Goal: Task Accomplishment & Management: Use online tool/utility

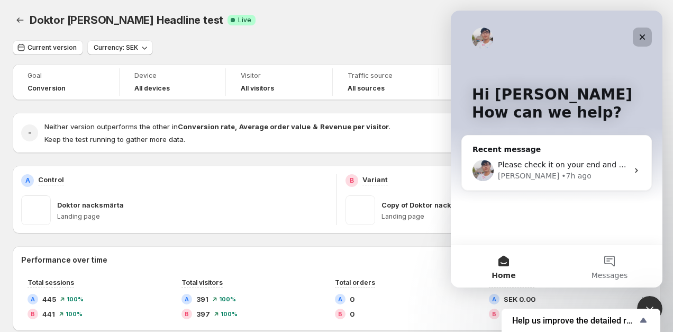
click at [641, 38] on icon "Close" at bounding box center [642, 37] width 6 height 6
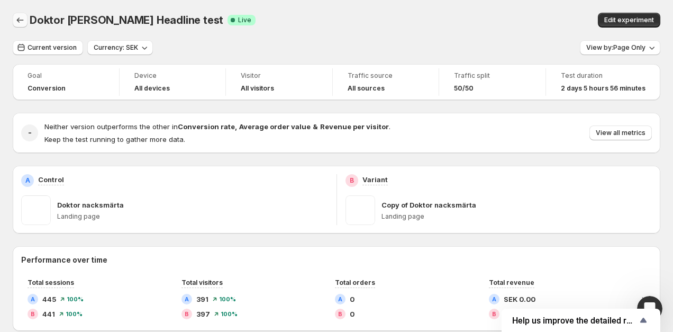
click at [13, 15] on button "Back" at bounding box center [20, 20] width 15 height 15
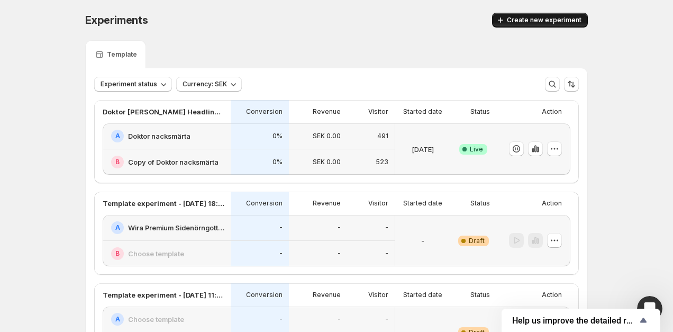
click at [549, 19] on span "Create new experiment" at bounding box center [544, 20] width 75 height 8
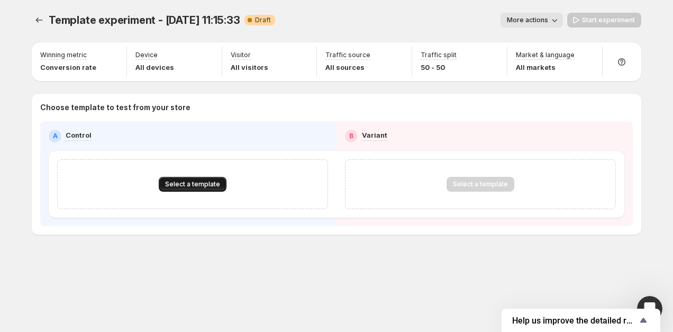
click at [212, 183] on span "Select a template" at bounding box center [192, 184] width 55 height 8
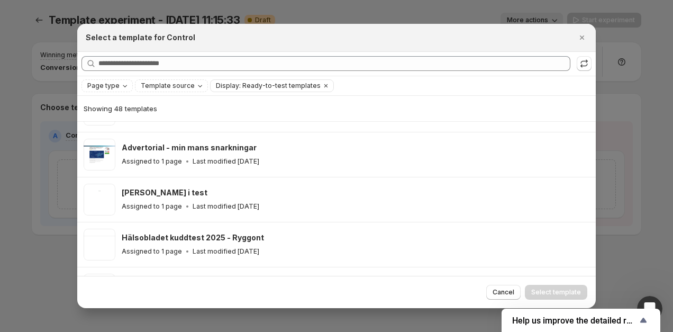
scroll to position [876, 0]
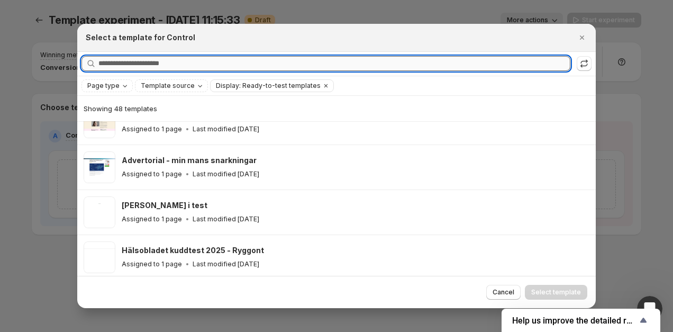
click at [240, 65] on input "Searching all templates" at bounding box center [334, 63] width 472 height 15
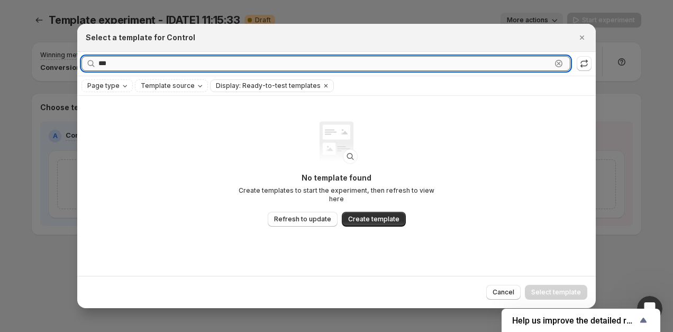
scroll to position [0, 0]
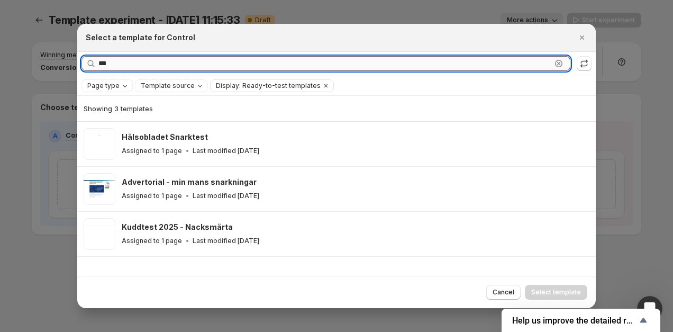
type input "****"
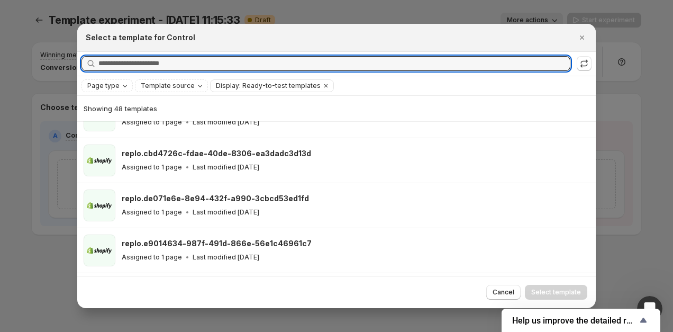
scroll to position [1442, 0]
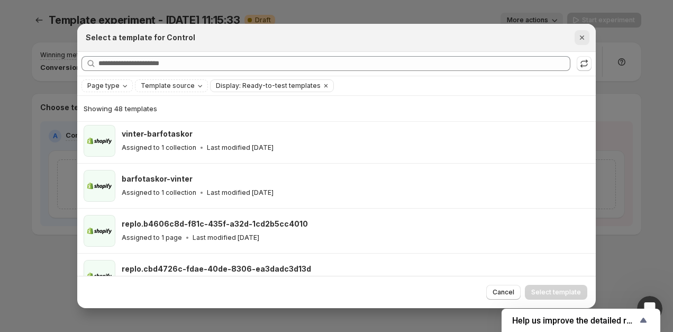
click at [585, 37] on icon "Close" at bounding box center [581, 37] width 11 height 11
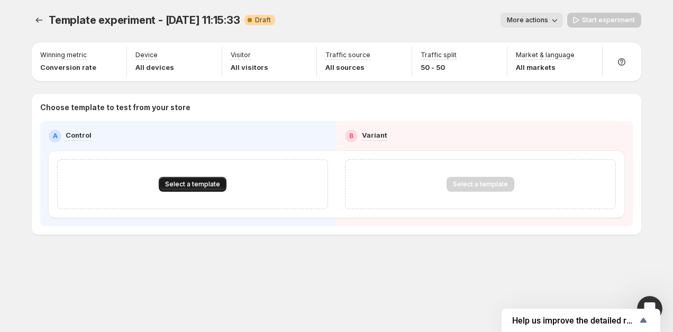
click at [194, 181] on span "Select a template" at bounding box center [192, 184] width 55 height 8
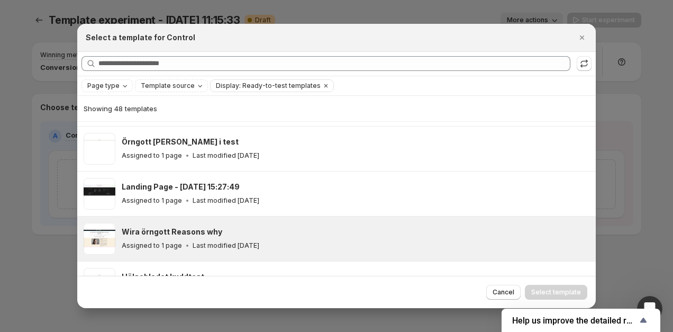
scroll to position [678, 0]
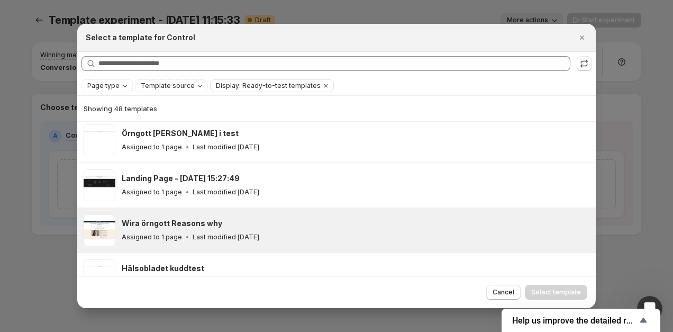
click at [235, 218] on div "Wira örngott Reasons why" at bounding box center [354, 223] width 464 height 11
click at [563, 284] on div "Cancel Select template" at bounding box center [336, 292] width 518 height 32
click at [562, 292] on span "Select template" at bounding box center [556, 292] width 50 height 8
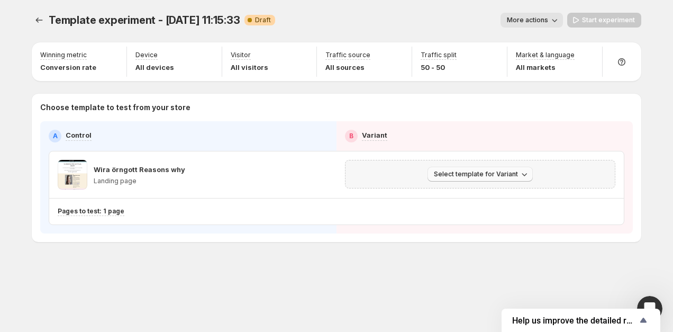
click at [499, 175] on span "Select template for Variant" at bounding box center [476, 174] width 84 height 8
click at [516, 196] on span "Select an existing template" at bounding box center [482, 196] width 108 height 11
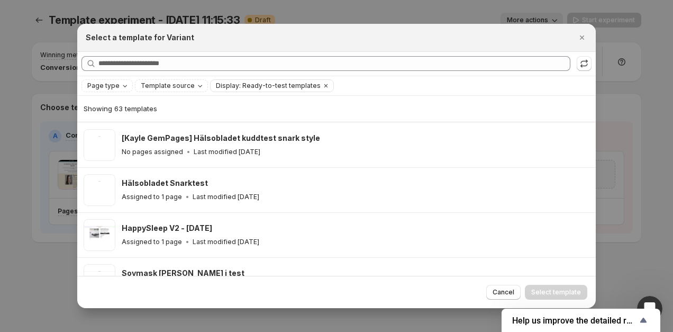
scroll to position [593, 0]
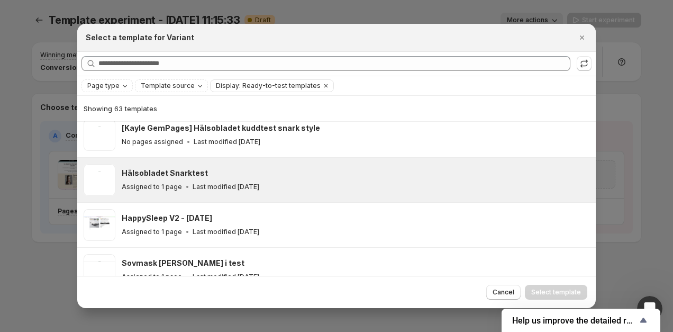
click at [235, 173] on div "Hälsobladet Snarktest" at bounding box center [354, 173] width 464 height 11
click at [567, 293] on span "Select template" at bounding box center [556, 292] width 50 height 8
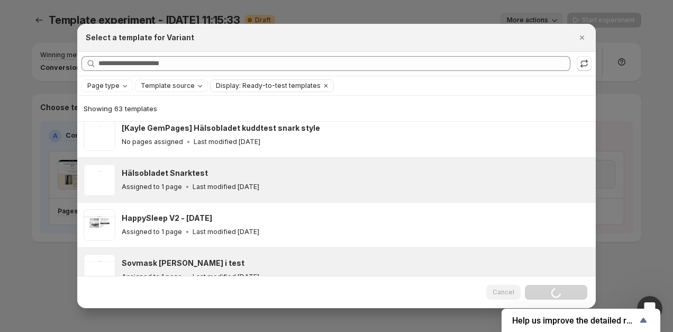
scroll to position [504, 0]
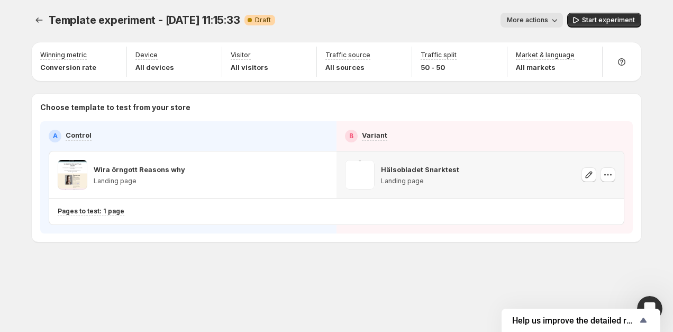
click at [548, 17] on span "More actions" at bounding box center [527, 20] width 41 height 8
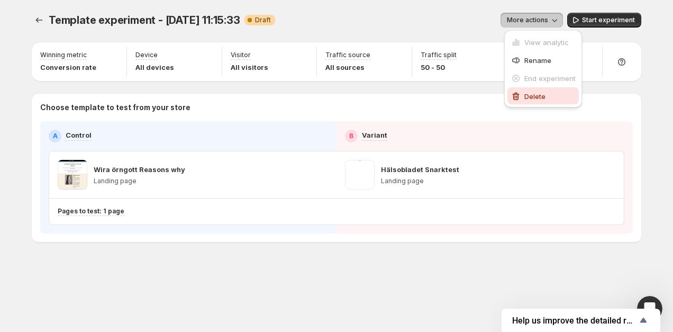
click at [530, 92] on span "Delete" at bounding box center [534, 96] width 21 height 8
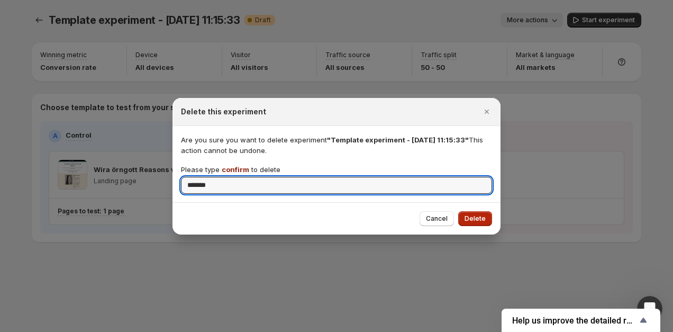
type input "*******"
click at [475, 217] on span "Delete" at bounding box center [474, 218] width 21 height 8
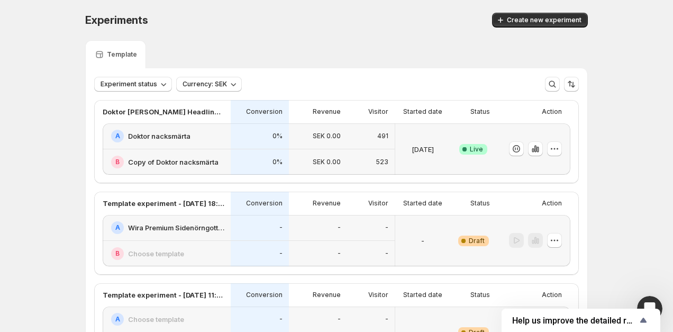
scroll to position [10, 0]
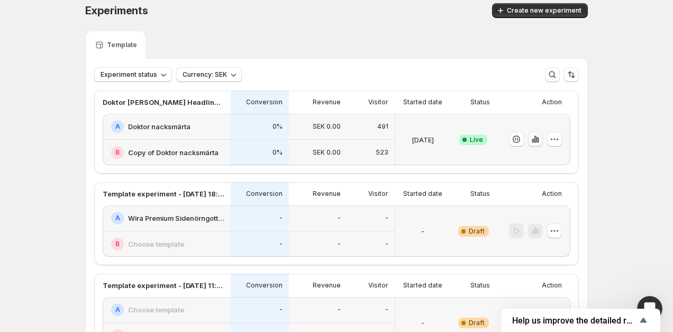
click at [537, 144] on icon "button" at bounding box center [535, 139] width 11 height 11
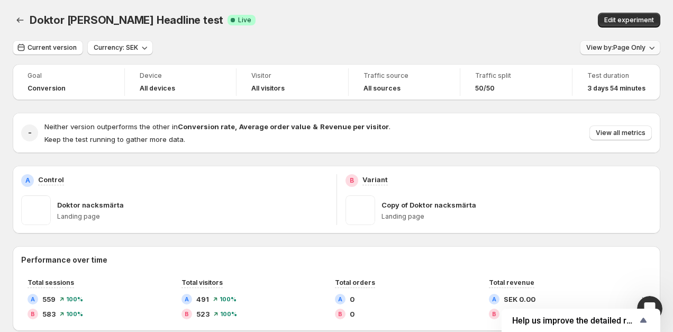
click at [637, 48] on span "View by: Page Only" at bounding box center [615, 47] width 59 height 8
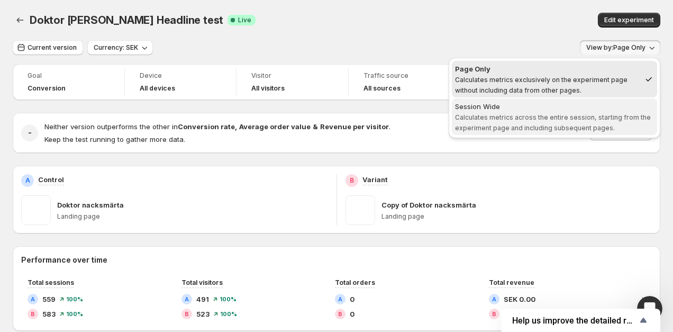
click at [557, 114] on span "Calculates metrics across the entire session, starting from the experiment page…" at bounding box center [553, 122] width 196 height 19
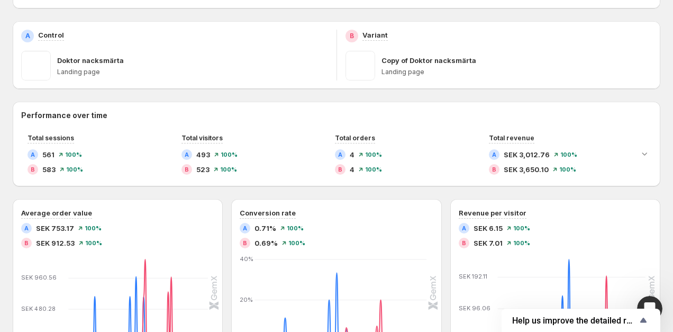
scroll to position [151, 0]
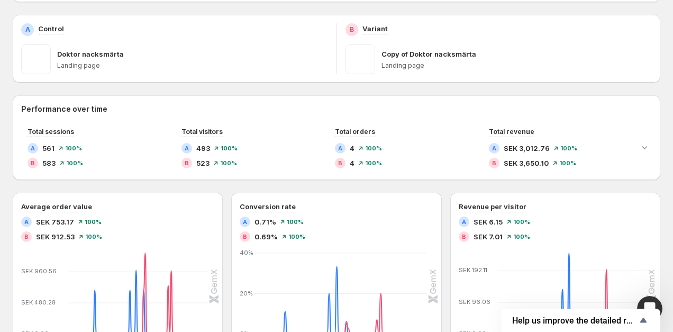
click at [196, 93] on div "Goal Conversion Device All devices Visitor All visitors Traffic source All sour…" at bounding box center [336, 256] width 647 height 686
